Goal: Task Accomplishment & Management: Use online tool/utility

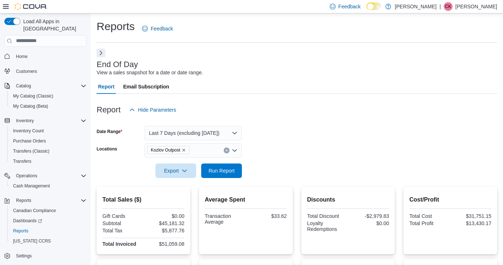
scroll to position [33, 0]
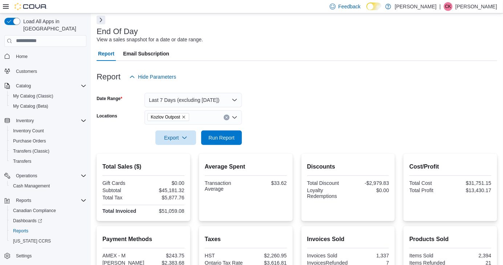
click at [227, 118] on icon "Clear input" at bounding box center [226, 118] width 2 height 2
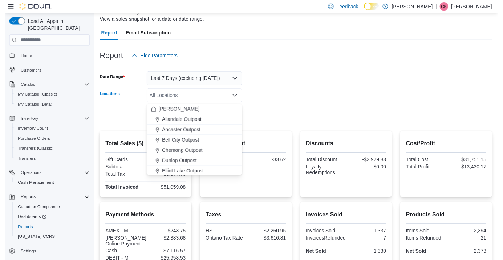
scroll to position [68, 0]
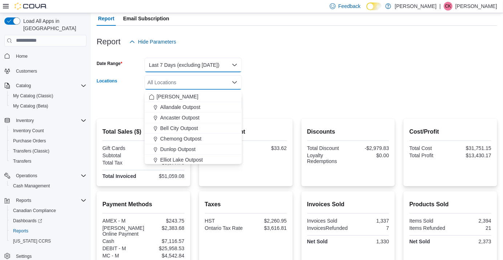
click at [230, 63] on button "Last 7 Days (excluding today)" at bounding box center [193, 65] width 97 height 15
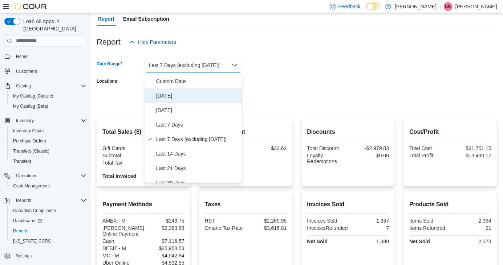
click at [190, 95] on span "Today" at bounding box center [197, 95] width 83 height 9
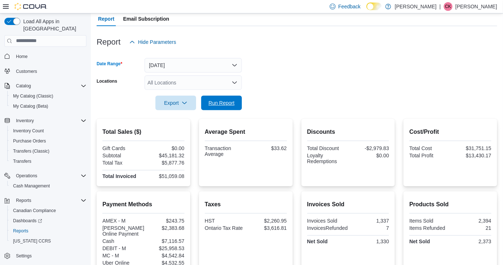
click at [217, 108] on span "Run Report" at bounding box center [222, 103] width 32 height 15
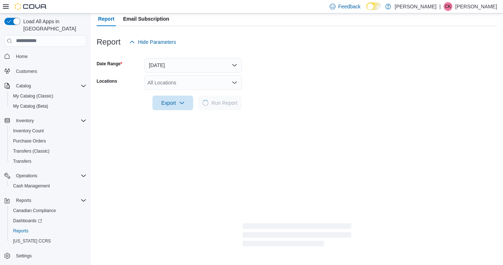
click at [234, 79] on div "All Locations" at bounding box center [193, 83] width 97 height 15
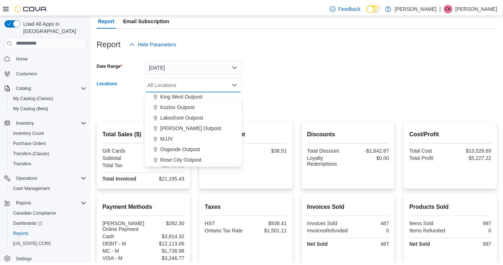
scroll to position [140, 0]
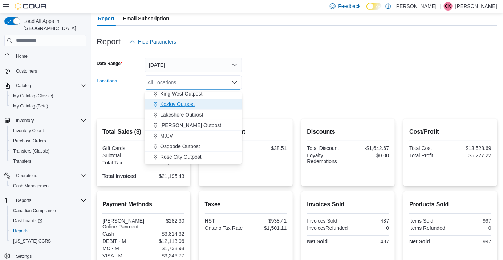
click at [187, 104] on span "Kozlov Outpost" at bounding box center [177, 104] width 34 height 7
click at [277, 87] on form "Date Range Today Locations Kozlov Outpost Combo box. Selected. Kozlov Outpost. …" at bounding box center [297, 79] width 400 height 61
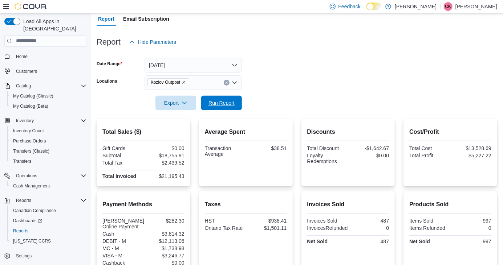
click at [226, 103] on span "Run Report" at bounding box center [221, 102] width 26 height 7
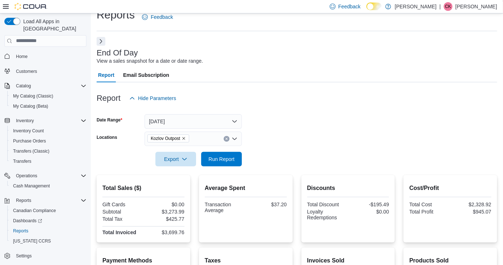
scroll to position [11, 0]
click at [236, 167] on span "Run Report" at bounding box center [222, 160] width 32 height 15
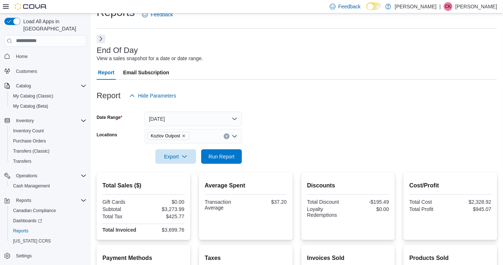
scroll to position [16, 0]
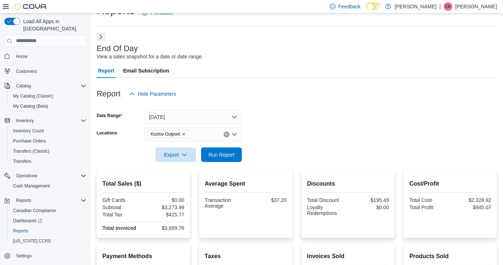
click at [98, 34] on div "End Of Day View a sales snapshot for a date or date range. Report Email Subscri…" at bounding box center [297, 223] width 400 height 380
click at [101, 37] on button "Next" at bounding box center [101, 37] width 9 height 9
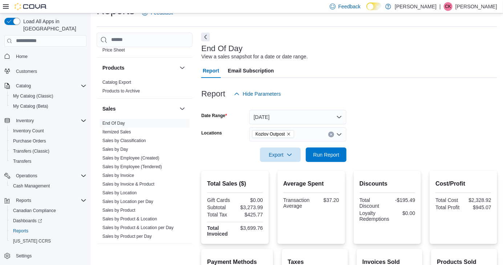
scroll to position [459, 0]
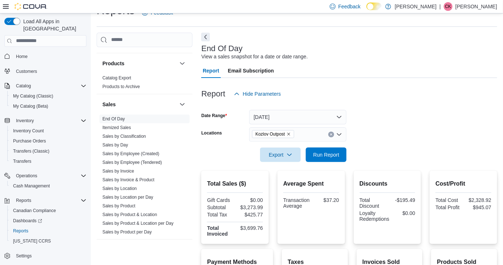
click at [160, 165] on link "Sales by Employee (Tendered)" at bounding box center [132, 162] width 60 height 5
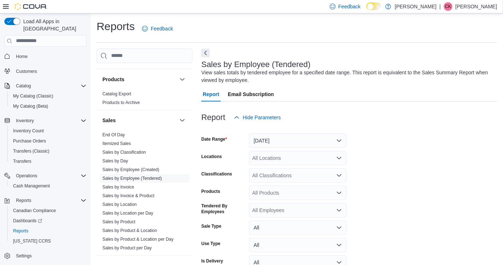
scroll to position [6, 0]
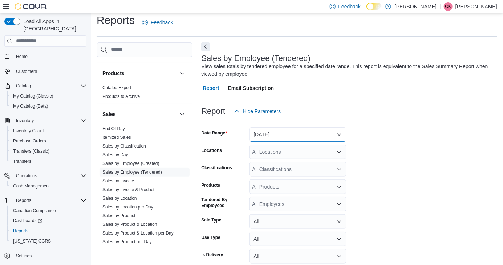
click at [308, 136] on button "Yesterday" at bounding box center [297, 134] width 97 height 15
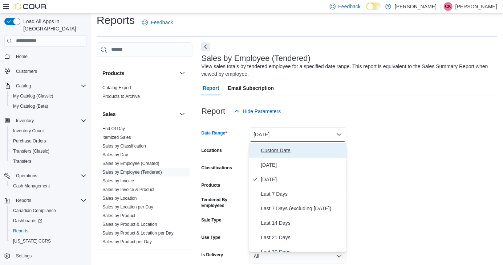
click at [293, 156] on button "Custom Date" at bounding box center [297, 150] width 97 height 15
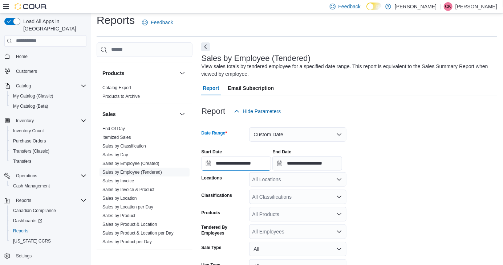
click at [259, 166] on input "**********" at bounding box center [236, 163] width 70 height 15
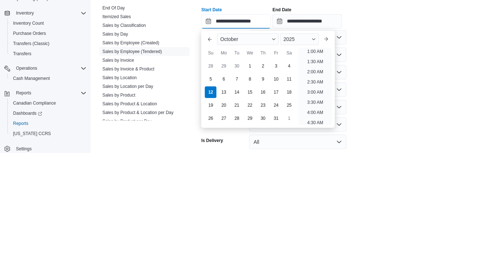
scroll to position [41, 0]
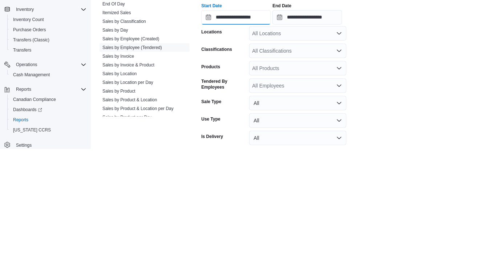
click at [271, 127] on input "**********" at bounding box center [236, 128] width 70 height 15
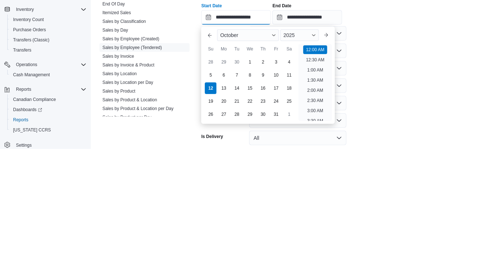
scroll to position [23, 0]
click at [224, 188] on div "6" at bounding box center [224, 186] width 12 height 12
type input "**********"
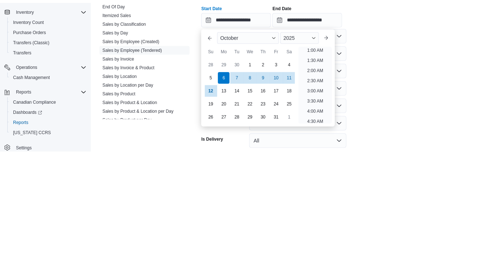
scroll to position [1, 0]
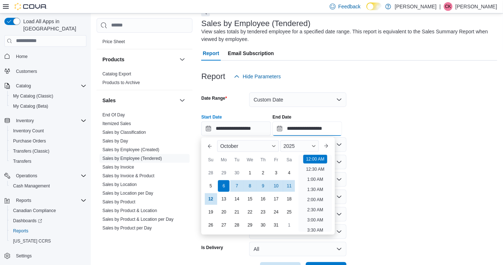
click at [342, 132] on input "**********" at bounding box center [307, 129] width 70 height 15
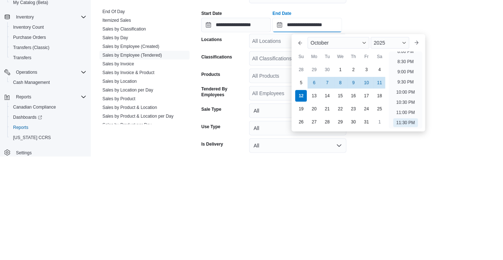
scroll to position [41, 0]
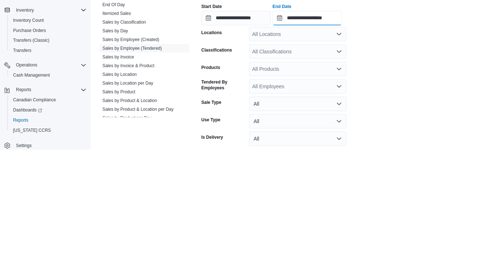
click at [342, 131] on input "**********" at bounding box center [307, 128] width 70 height 15
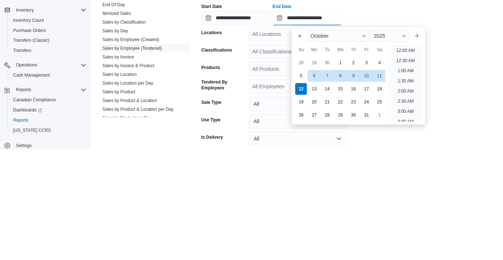
scroll to position [412, 0]
click at [379, 189] on div "11" at bounding box center [380, 186] width 12 height 12
type input "**********"
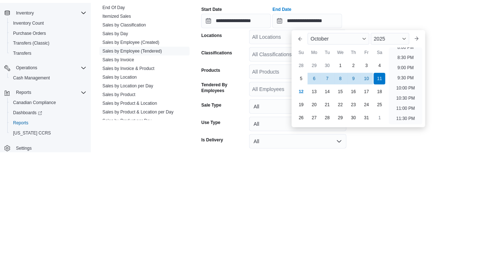
scroll to position [41, 0]
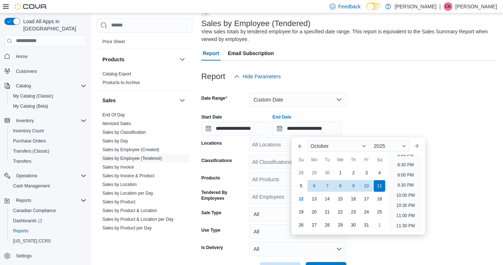
click at [454, 99] on form "**********" at bounding box center [349, 180] width 296 height 193
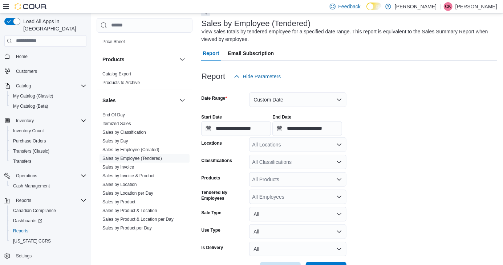
scroll to position [34, 0]
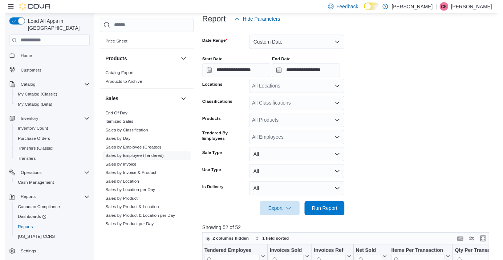
scroll to position [96, 0]
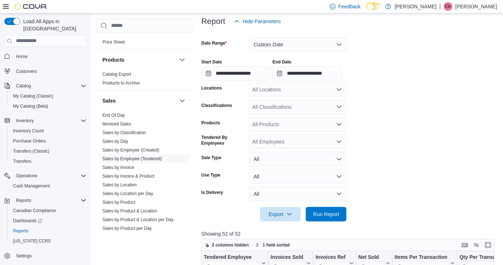
click at [306, 90] on div "All Locations" at bounding box center [297, 89] width 97 height 15
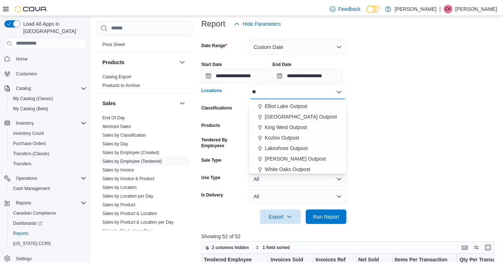
scroll to position [0, 0]
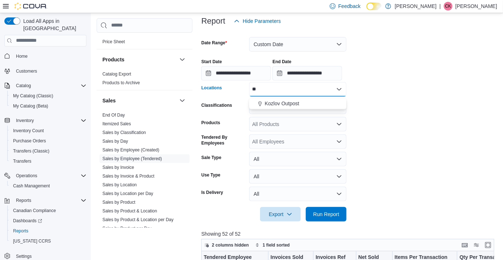
type input "**"
click at [288, 104] on span "Kozlov Outpost" at bounding box center [282, 103] width 34 height 7
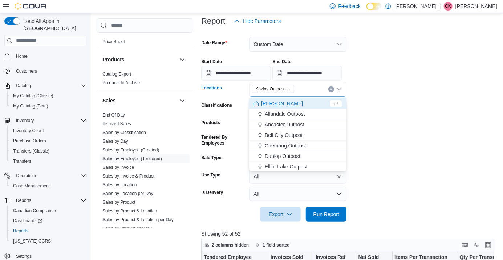
click at [410, 78] on div "**********" at bounding box center [349, 67] width 296 height 28
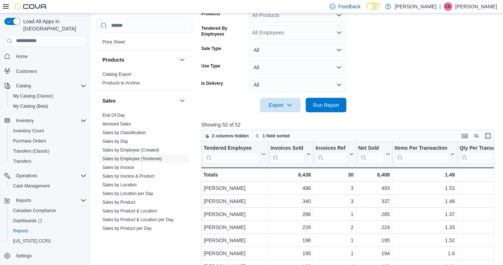
scroll to position [282, 0]
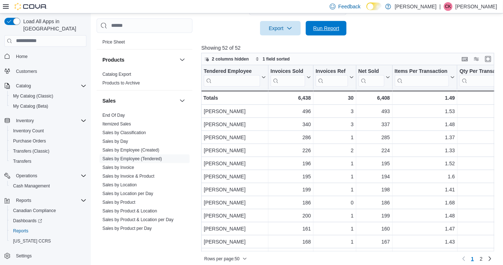
click at [337, 28] on span "Run Report" at bounding box center [326, 28] width 26 height 7
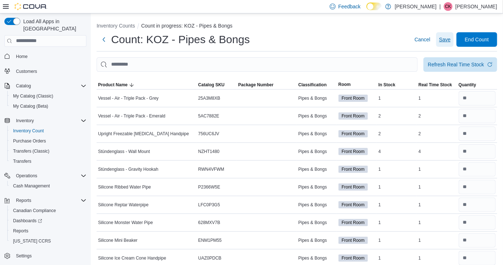
click at [443, 40] on span "Save" at bounding box center [445, 39] width 12 height 7
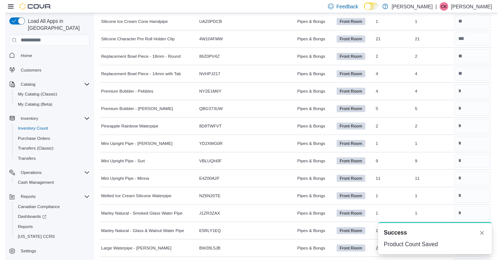
scroll to position [228, 0]
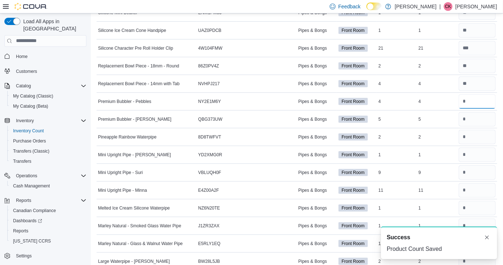
click at [479, 102] on input "number" at bounding box center [477, 101] width 37 height 15
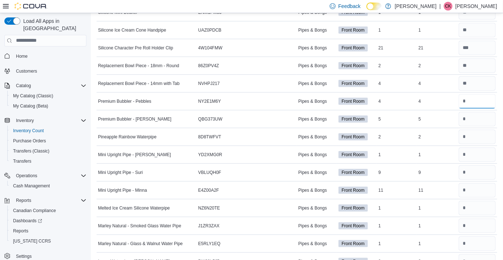
type input "*"
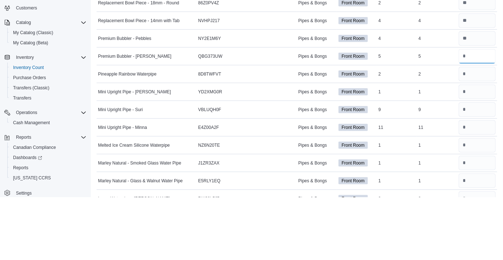
type input "*"
click at [379, 134] on div "2" at bounding box center [397, 137] width 40 height 9
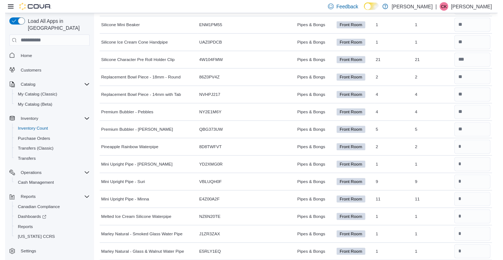
scroll to position [214, 0]
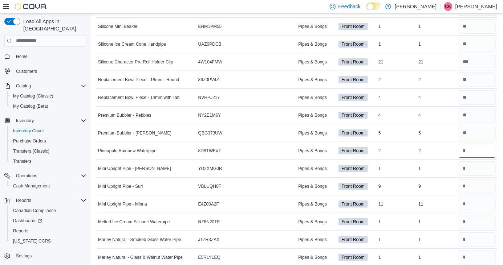
click at [475, 150] on input "number" at bounding box center [477, 151] width 37 height 15
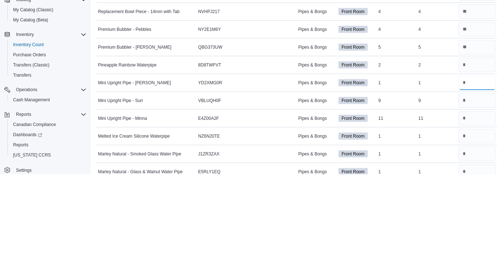
click at [478, 170] on input "number" at bounding box center [477, 168] width 37 height 15
click at [479, 154] on input "number" at bounding box center [477, 150] width 37 height 15
type input "*"
click at [471, 168] on input "number" at bounding box center [477, 168] width 37 height 15
click at [471, 176] on input "number" at bounding box center [477, 168] width 37 height 15
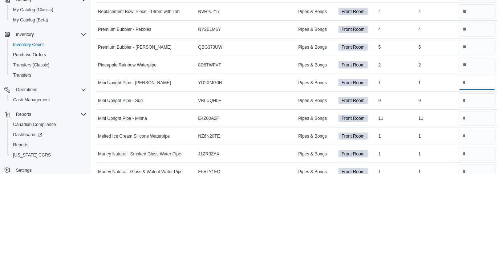
type input "*"
click at [473, 188] on input "number" at bounding box center [477, 186] width 37 height 15
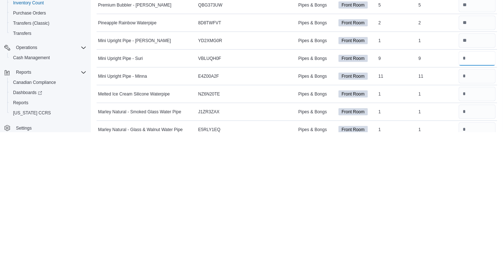
type input "*"
click at [473, 204] on input "number" at bounding box center [477, 204] width 37 height 15
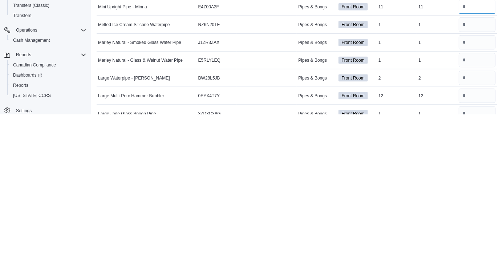
scroll to position [267, 0]
type input "**"
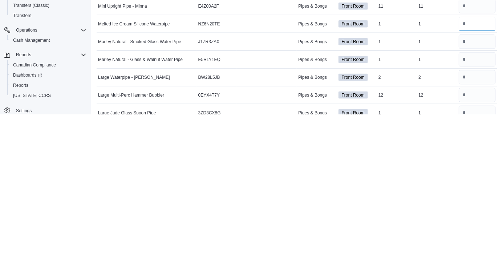
click at [475, 171] on input "number" at bounding box center [477, 169] width 37 height 15
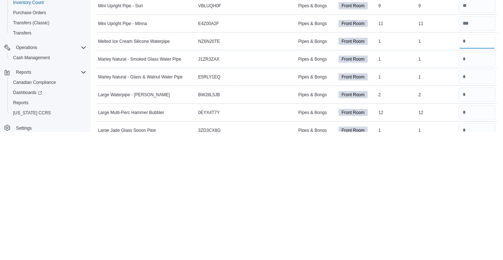
type input "*"
click at [477, 169] on input "*" at bounding box center [477, 169] width 37 height 15
type input "*"
click at [477, 191] on input "number" at bounding box center [477, 187] width 37 height 15
click at [482, 195] on input "number" at bounding box center [477, 187] width 37 height 15
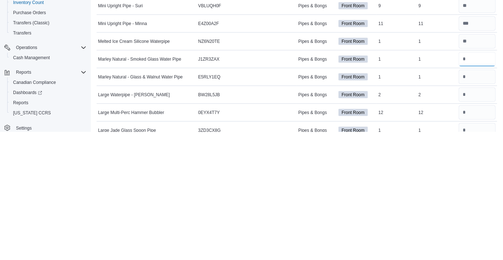
click at [476, 195] on input "number" at bounding box center [477, 187] width 37 height 15
click at [474, 190] on input "number" at bounding box center [477, 187] width 37 height 15
type input "*"
click at [476, 208] on input "number" at bounding box center [477, 205] width 37 height 15
type input "*"
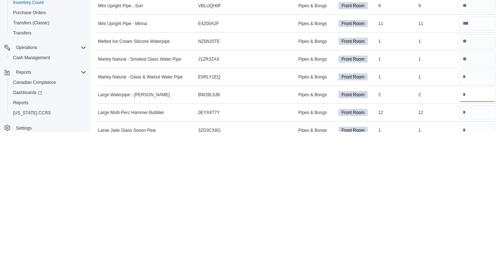
click at [471, 225] on input "number" at bounding box center [477, 223] width 37 height 15
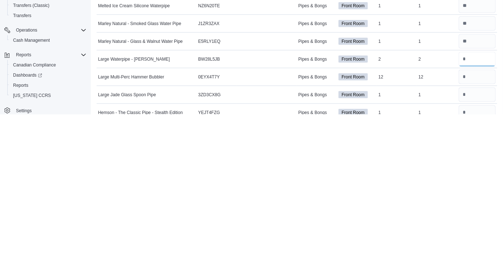
scroll to position [286, 0]
click at [472, 205] on input "number" at bounding box center [477, 203] width 37 height 15
type input "*"
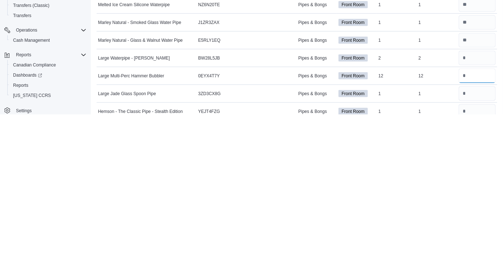
click at [479, 224] on input "number" at bounding box center [477, 221] width 37 height 15
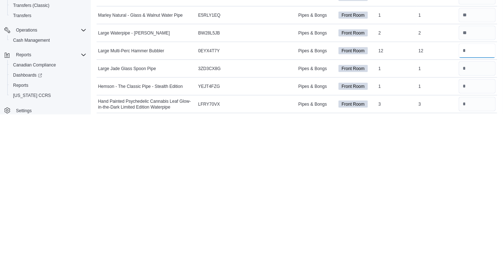
scroll to position [311, 0]
click at [483, 214] on input "number" at bounding box center [477, 214] width 37 height 15
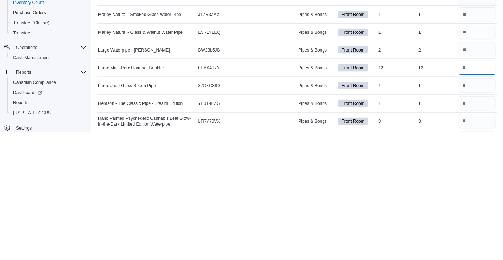
click at [475, 197] on input "number" at bounding box center [477, 196] width 37 height 15
click at [476, 213] on input "number" at bounding box center [477, 214] width 37 height 15
click at [479, 198] on input "number" at bounding box center [477, 196] width 37 height 15
type input "*"
type input "**"
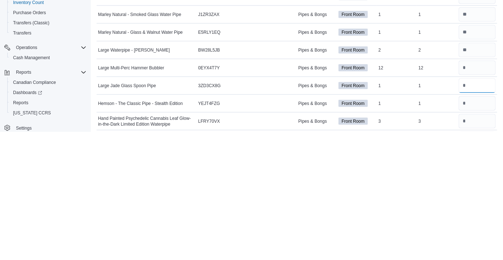
click at [479, 221] on input "number" at bounding box center [477, 214] width 37 height 15
click at [472, 213] on input "number" at bounding box center [477, 214] width 37 height 15
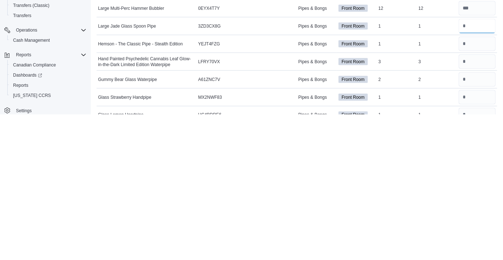
scroll to position [355, 0]
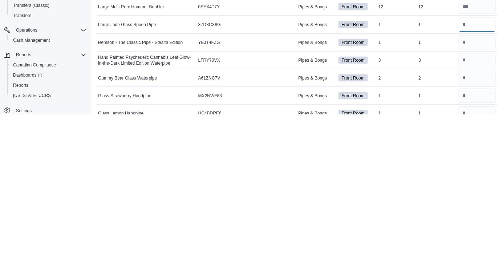
type input "*"
click at [469, 191] on input "number" at bounding box center [477, 188] width 37 height 15
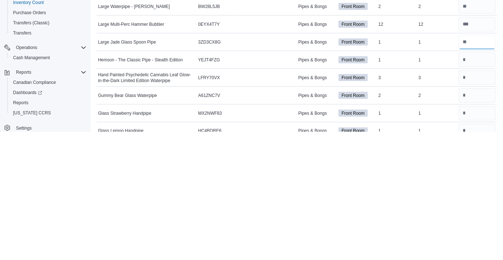
click at [473, 169] on input "number" at bounding box center [477, 170] width 37 height 15
click at [473, 190] on input "number" at bounding box center [477, 188] width 37 height 15
type input "*"
click at [480, 203] on input "number" at bounding box center [477, 206] width 37 height 15
type input "*"
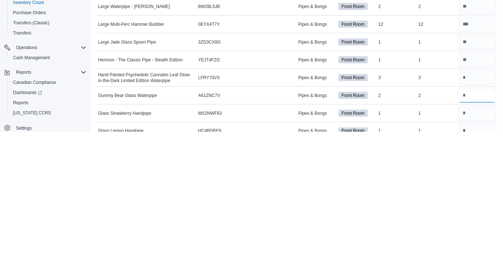
click at [476, 223] on input "number" at bounding box center [477, 223] width 37 height 15
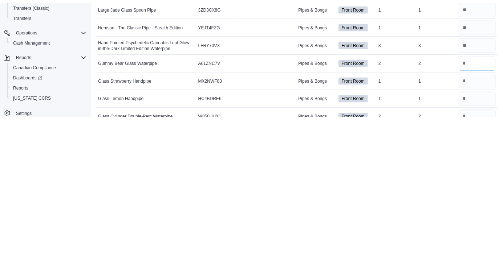
scroll to position [374, 0]
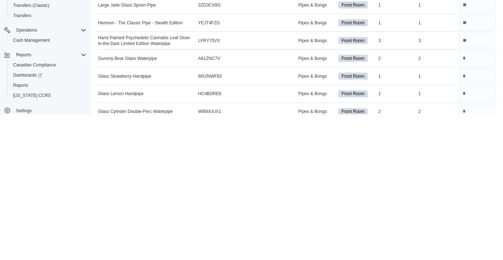
click at [251, 229] on td "Package Number" at bounding box center [267, 222] width 60 height 18
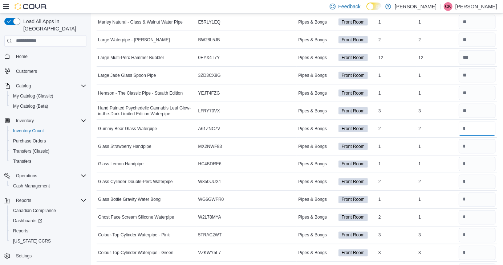
click at [476, 131] on input "number" at bounding box center [477, 129] width 37 height 15
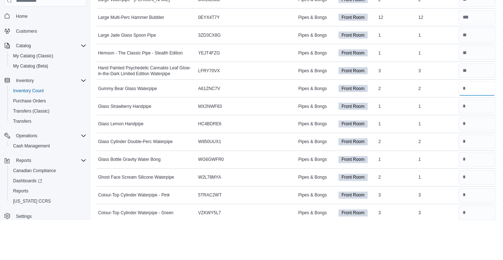
scroll to position [450, 0]
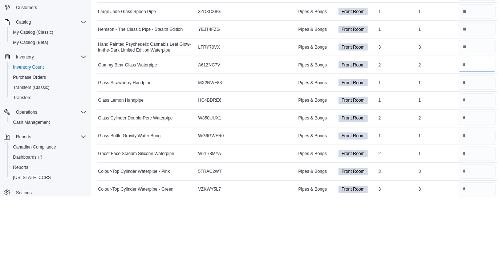
type input "*"
click at [476, 144] on input "number" at bounding box center [477, 146] width 37 height 15
type input "*"
click at [477, 163] on input "number" at bounding box center [477, 164] width 37 height 15
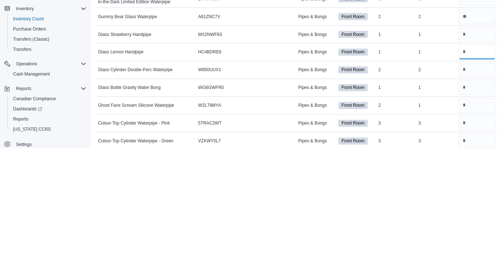
type input "*"
click at [463, 183] on input "number" at bounding box center [477, 182] width 37 height 15
type input "*"
click at [467, 201] on input "number" at bounding box center [477, 199] width 37 height 15
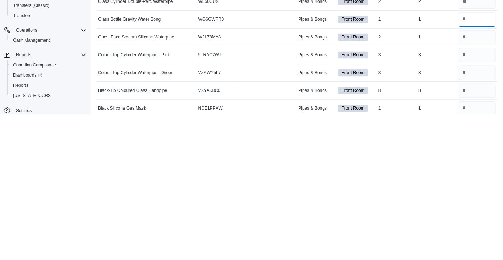
scroll to position [487, 0]
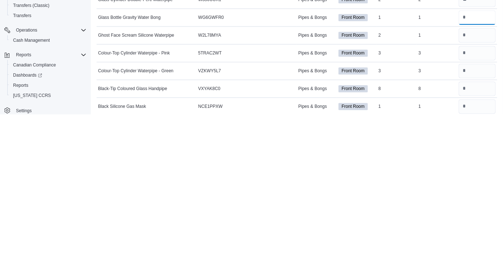
type input "*"
click at [471, 182] on input "number" at bounding box center [477, 181] width 37 height 15
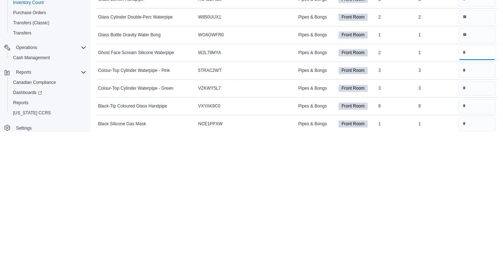
click at [476, 183] on input "number" at bounding box center [477, 181] width 37 height 15
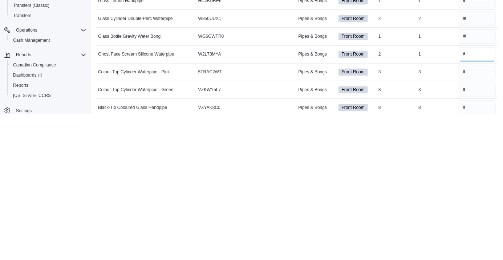
scroll to position [468, 0]
type input "*"
click at [468, 216] on input "number" at bounding box center [477, 217] width 37 height 15
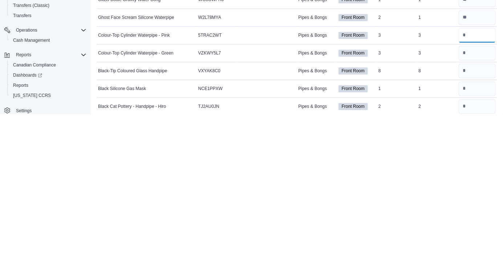
scroll to position [506, 0]
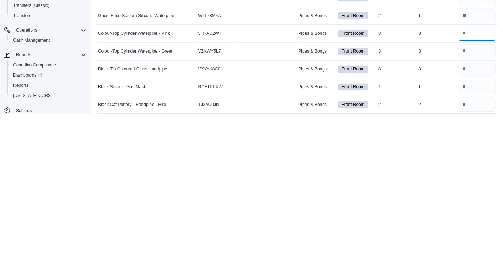
type input "*"
click at [475, 199] on input "number" at bounding box center [477, 197] width 37 height 15
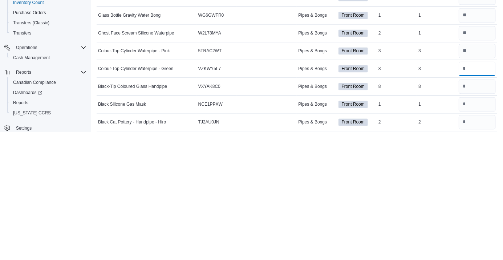
type input "*"
click at [482, 179] on input "number" at bounding box center [477, 179] width 37 height 15
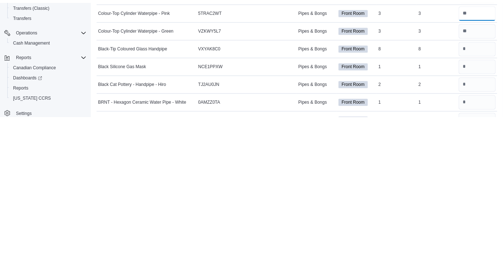
scroll to position [529, 0]
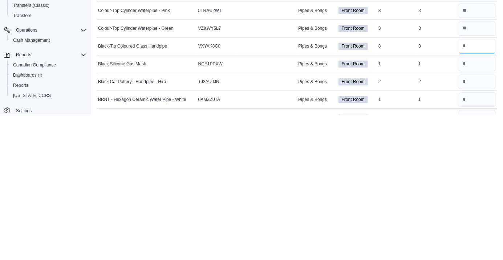
click at [475, 195] on input "number" at bounding box center [477, 191] width 37 height 15
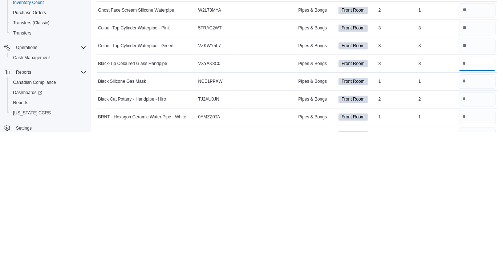
type input "*"
click at [481, 210] on input "number" at bounding box center [477, 209] width 37 height 15
type input "*"
click at [473, 218] on div "*" at bounding box center [477, 209] width 40 height 17
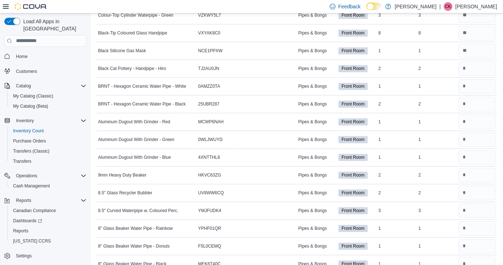
scroll to position [691, 0]
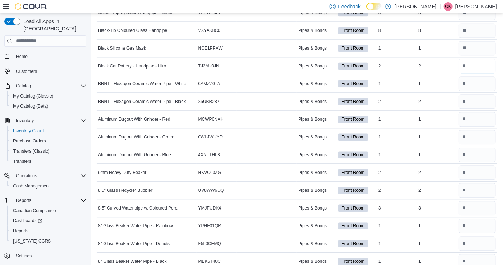
click at [475, 67] on input "number" at bounding box center [477, 66] width 37 height 15
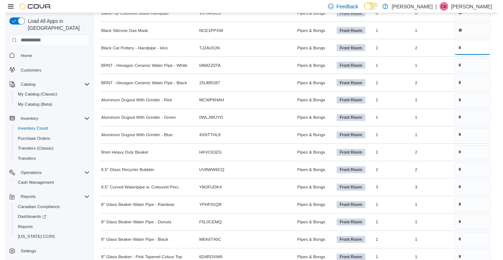
scroll to position [717, 0]
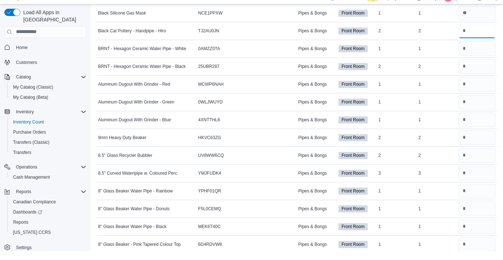
type input "*"
click at [476, 56] on input "number" at bounding box center [477, 57] width 37 height 15
type input "*"
click at [476, 77] on input "number" at bounding box center [477, 75] width 37 height 15
type input "*"
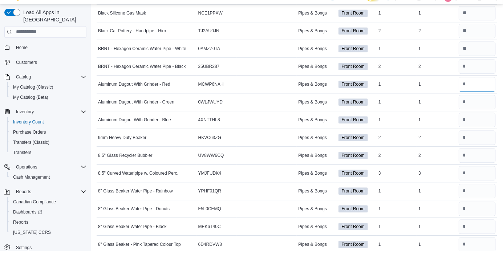
click at [482, 95] on input "number" at bounding box center [477, 93] width 37 height 15
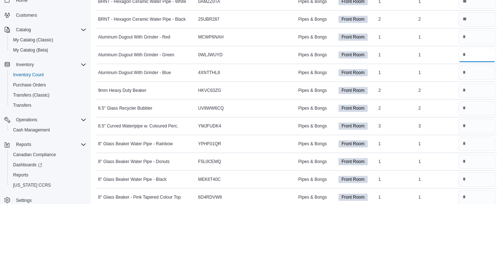
click at [477, 112] on input "number" at bounding box center [477, 110] width 37 height 15
type input "*"
click at [477, 130] on input "number" at bounding box center [477, 128] width 37 height 15
click at [476, 94] on input "number" at bounding box center [477, 93] width 37 height 15
type input "*"
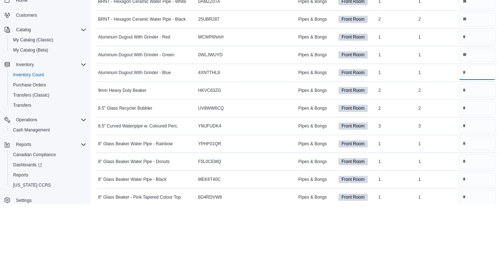
click at [479, 127] on input "number" at bounding box center [477, 128] width 37 height 15
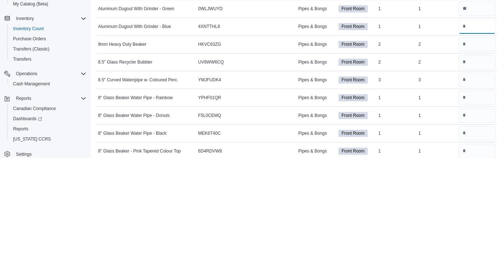
type input "*"
click at [477, 146] on input "number" at bounding box center [477, 146] width 37 height 15
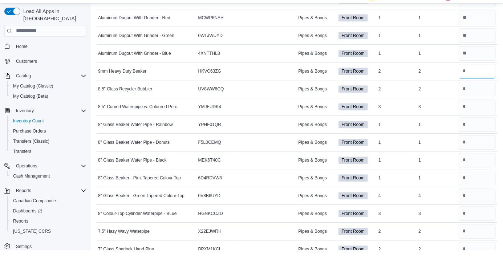
scroll to position [782, 0]
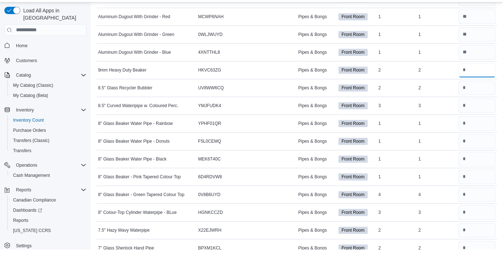
type input "*"
click at [471, 97] on input "number" at bounding box center [477, 98] width 37 height 15
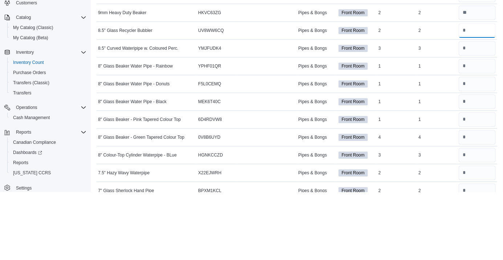
type input "*"
click at [475, 114] on input "number" at bounding box center [477, 116] width 37 height 15
type input "*"
click at [484, 133] on input "number" at bounding box center [477, 134] width 37 height 15
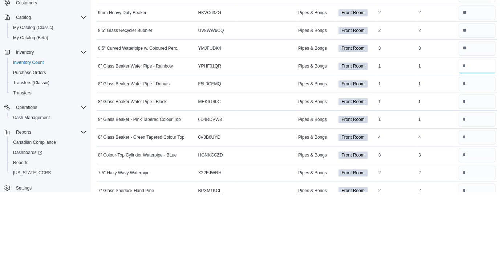
type input "*"
click at [477, 151] on input "number" at bounding box center [477, 152] width 37 height 15
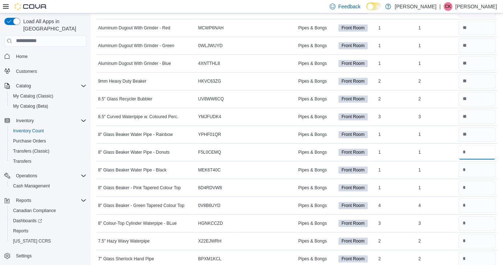
click at [475, 155] on input "number" at bounding box center [477, 152] width 37 height 15
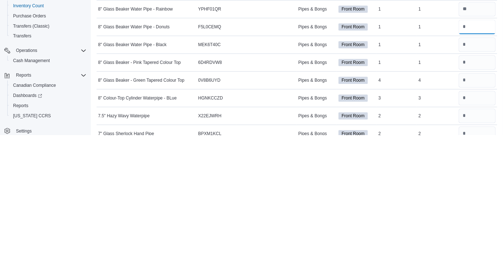
type input "*"
click at [473, 170] on input "number" at bounding box center [477, 170] width 37 height 15
type input "*"
click at [477, 190] on input "number" at bounding box center [477, 187] width 37 height 15
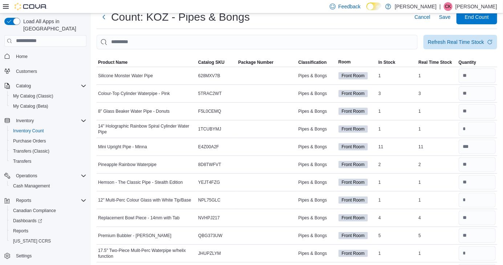
scroll to position [21, 0]
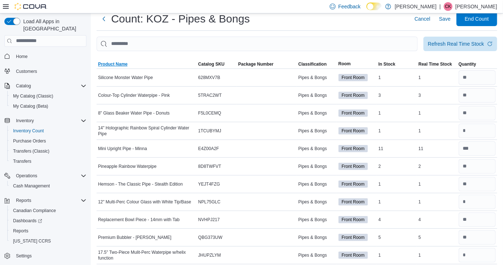
click at [125, 64] on span "Product Name" at bounding box center [112, 64] width 29 height 6
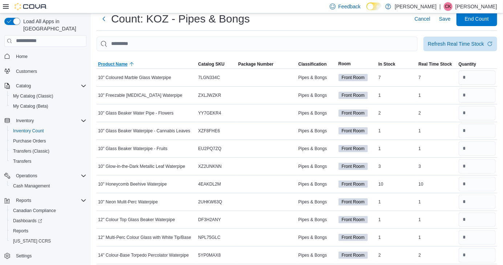
click at [126, 68] on span "Product Name" at bounding box center [147, 64] width 100 height 9
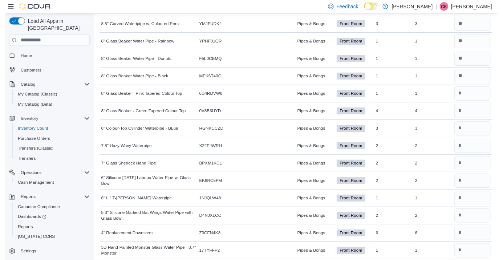
scroll to position [874, 0]
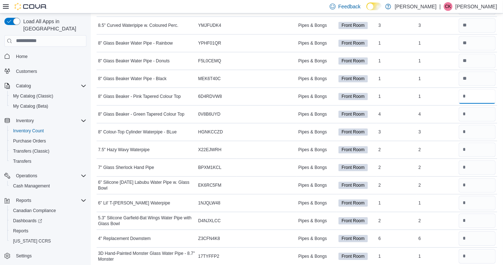
click at [466, 94] on input "number" at bounding box center [477, 96] width 37 height 15
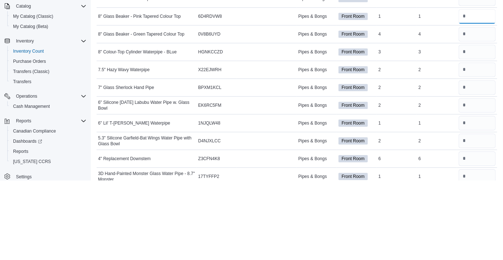
type input "*"
click at [473, 114] on input "number" at bounding box center [477, 114] width 37 height 15
type input "*"
click at [479, 130] on input "number" at bounding box center [477, 132] width 37 height 15
type input "*"
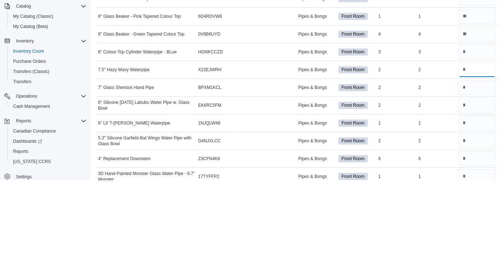
click at [481, 151] on input "number" at bounding box center [477, 149] width 37 height 15
type input "*"
click at [481, 166] on input "number" at bounding box center [477, 167] width 37 height 15
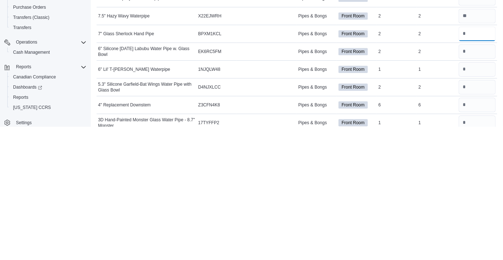
type input "*"
click at [473, 186] on input "number" at bounding box center [477, 185] width 37 height 15
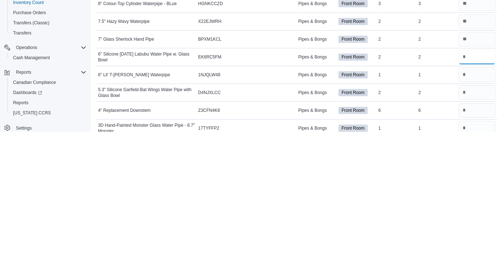
type input "*"
click at [476, 205] on input "number" at bounding box center [477, 203] width 37 height 15
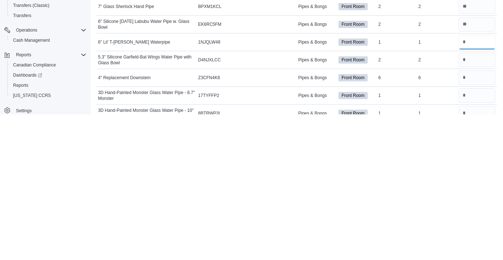
scroll to position [889, 0]
type input "*"
click at [475, 206] on input "number" at bounding box center [477, 205] width 37 height 15
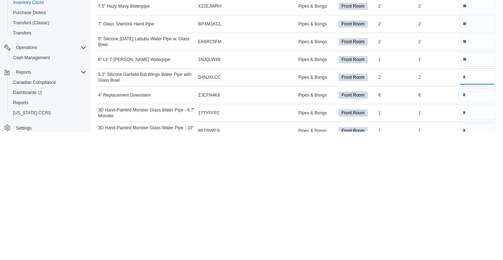
type input "*"
click at [474, 223] on input "number" at bounding box center [477, 223] width 37 height 15
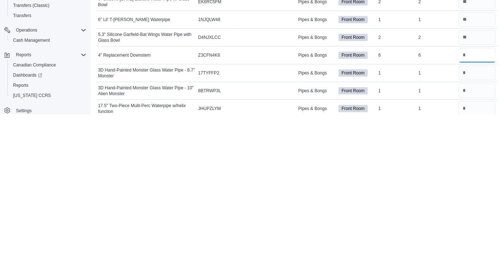
scroll to position [914, 0]
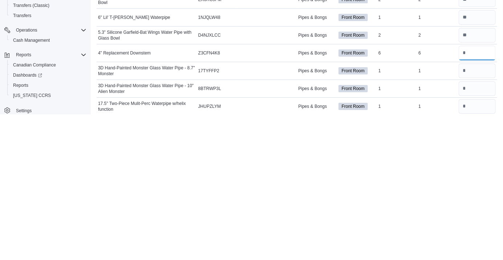
type input "*"
click at [473, 214] on input "number" at bounding box center [477, 216] width 37 height 15
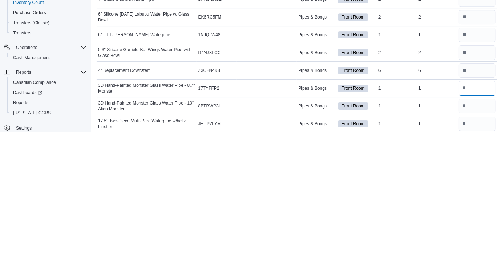
type input "*"
click at [471, 232] on input "number" at bounding box center [477, 234] width 37 height 15
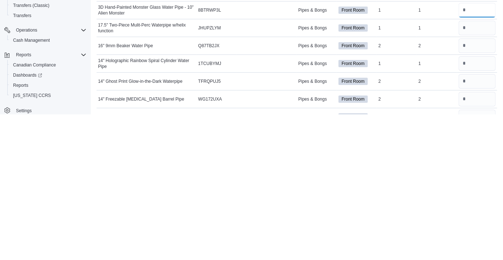
scroll to position [993, 0]
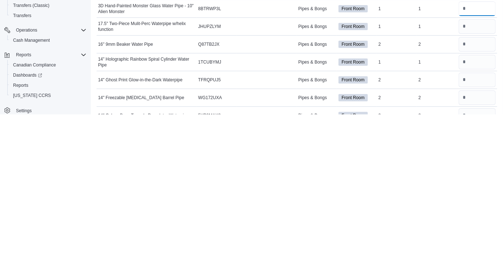
type input "*"
click at [471, 174] on input "number" at bounding box center [477, 172] width 37 height 15
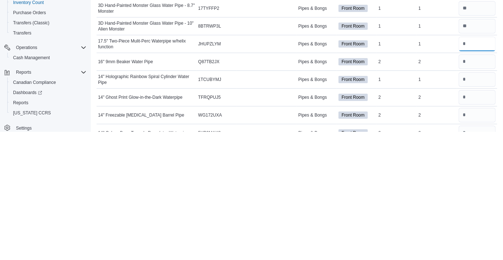
type input "*"
click at [473, 193] on input "number" at bounding box center [477, 190] width 37 height 15
type input "*"
click at [473, 209] on input "number" at bounding box center [477, 207] width 37 height 15
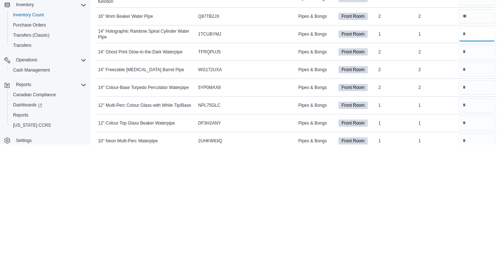
scroll to position [1051, 0]
type input "*"
click at [478, 168] on input "number" at bounding box center [477, 167] width 37 height 15
type input "*"
click at [469, 187] on input "number" at bounding box center [477, 185] width 37 height 15
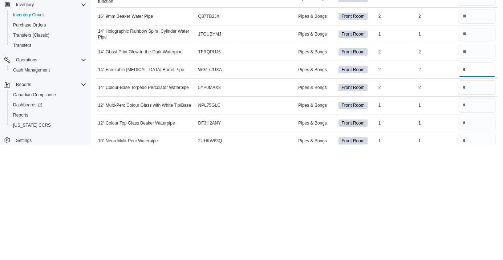
type input "*"
click at [479, 206] on input "number" at bounding box center [477, 203] width 37 height 15
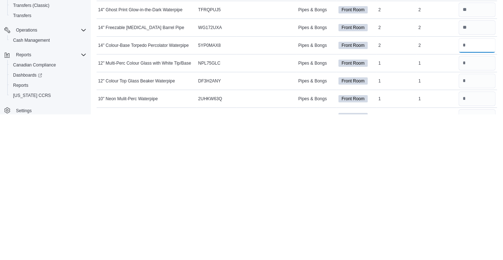
scroll to position [1064, 0]
type input "*"
click at [480, 209] on input "number" at bounding box center [477, 208] width 37 height 15
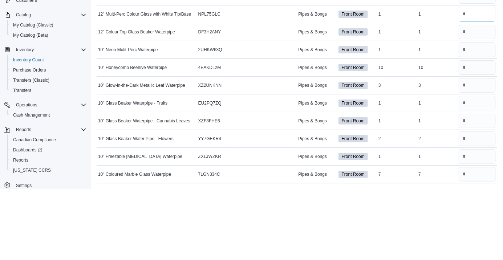
scroll to position [1187, 0]
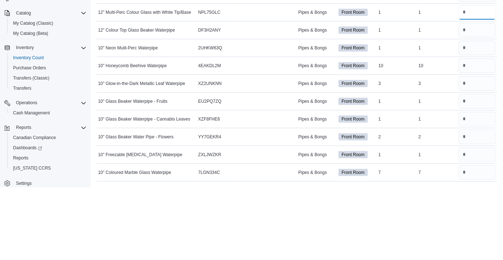
type input "*"
click at [472, 103] on input "number" at bounding box center [477, 102] width 37 height 15
click at [473, 103] on input "number" at bounding box center [477, 102] width 37 height 15
type input "*"
click at [472, 122] on input "number" at bounding box center [477, 120] width 37 height 15
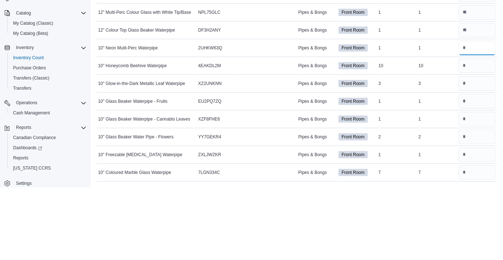
type input "*"
click at [472, 139] on input "number" at bounding box center [477, 138] width 37 height 15
click at [475, 131] on input "number" at bounding box center [477, 138] width 37 height 15
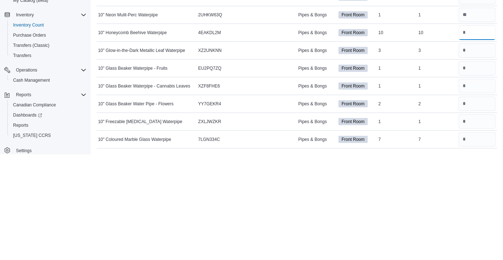
scroll to position [1182, 0]
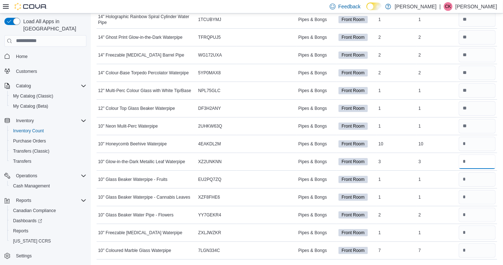
click at [483, 160] on input "number" at bounding box center [477, 162] width 37 height 15
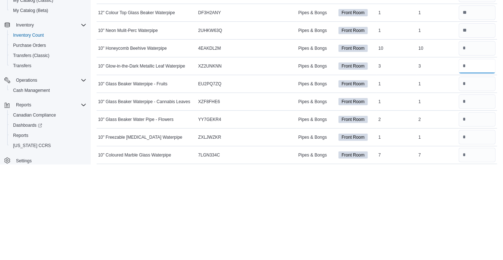
type input "*"
click at [484, 144] on input "number" at bounding box center [477, 144] width 37 height 15
type input "**"
click at [477, 164] on input "number" at bounding box center [477, 161] width 37 height 15
click at [478, 176] on input "number" at bounding box center [477, 179] width 37 height 15
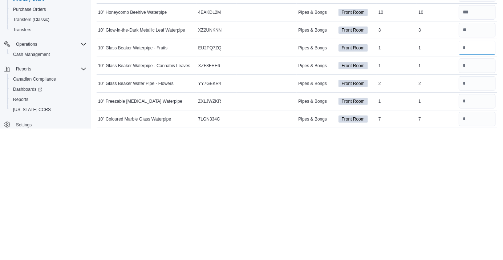
type input "*"
click at [476, 198] on input "number" at bounding box center [477, 197] width 37 height 15
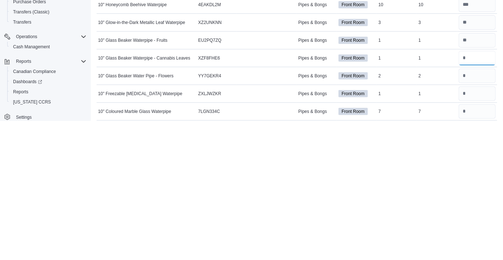
scroll to position [1187, 0]
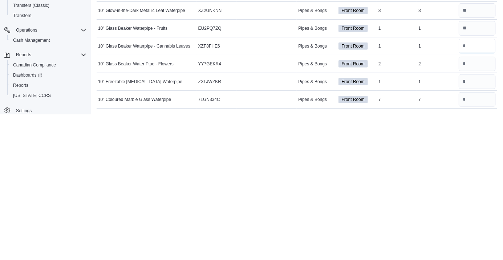
type input "*"
click at [479, 203] on input "number" at bounding box center [477, 209] width 37 height 15
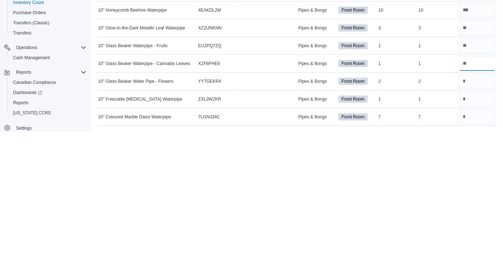
click at [479, 190] on input "number" at bounding box center [477, 191] width 37 height 15
click at [479, 208] on input "number" at bounding box center [477, 209] width 37 height 15
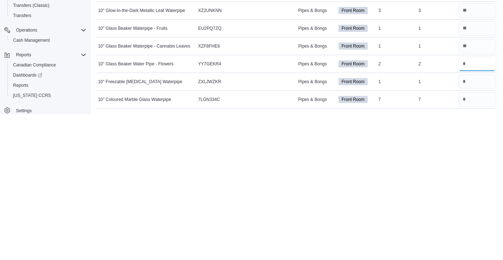
type input "*"
click at [477, 228] on input "number" at bounding box center [477, 227] width 37 height 15
type input "*"
click at [476, 244] on input "number" at bounding box center [477, 245] width 37 height 15
type input "*"
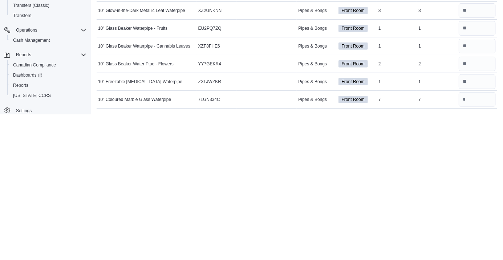
click at [264, 232] on td "Package Number" at bounding box center [267, 227] width 60 height 18
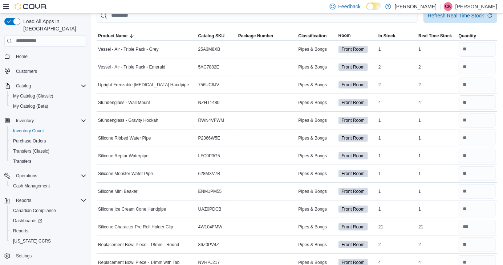
scroll to position [0, 0]
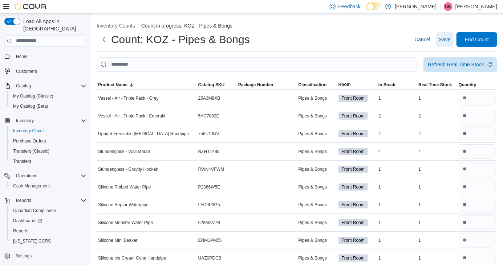
click at [444, 46] on span "Save" at bounding box center [445, 39] width 12 height 15
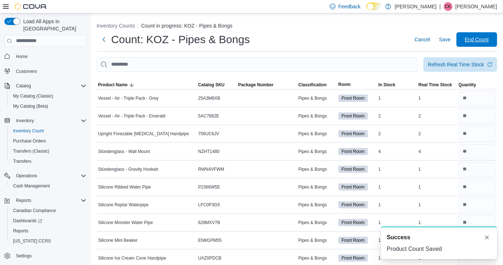
click at [481, 41] on span "End Count" at bounding box center [477, 39] width 24 height 7
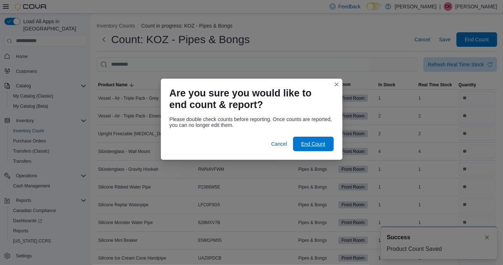
click at [309, 138] on span "End Count" at bounding box center [313, 144] width 32 height 15
